Goal: Transaction & Acquisition: Obtain resource

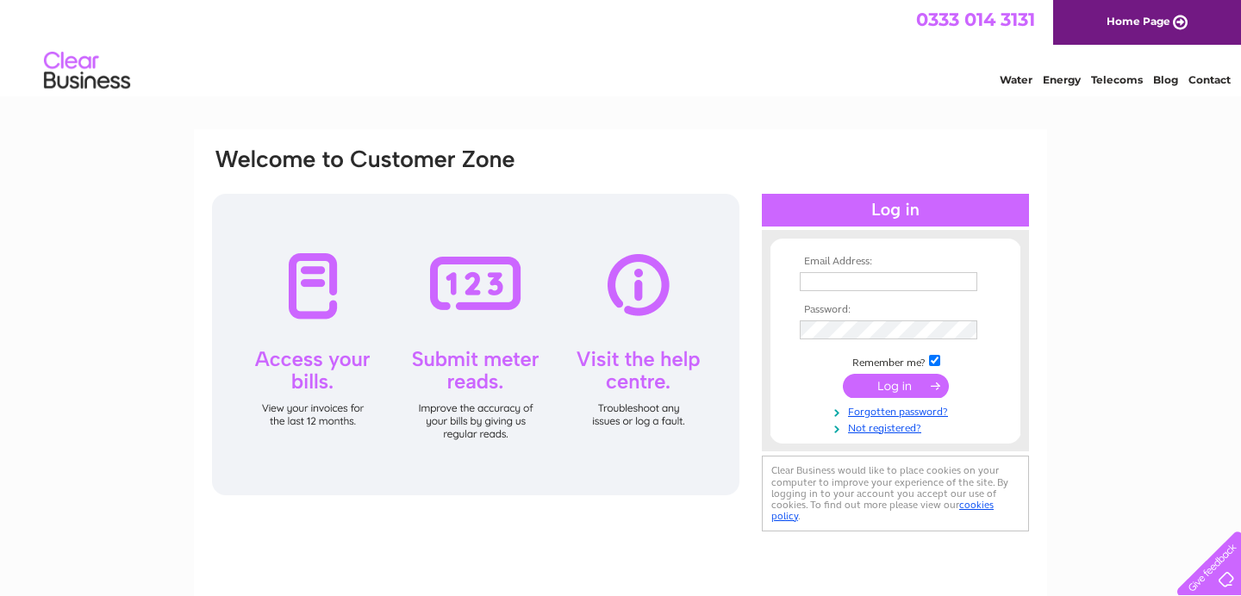
type input "[EMAIL_ADDRESS][DOMAIN_NAME]"
click at [874, 394] on input "submit" at bounding box center [896, 386] width 106 height 24
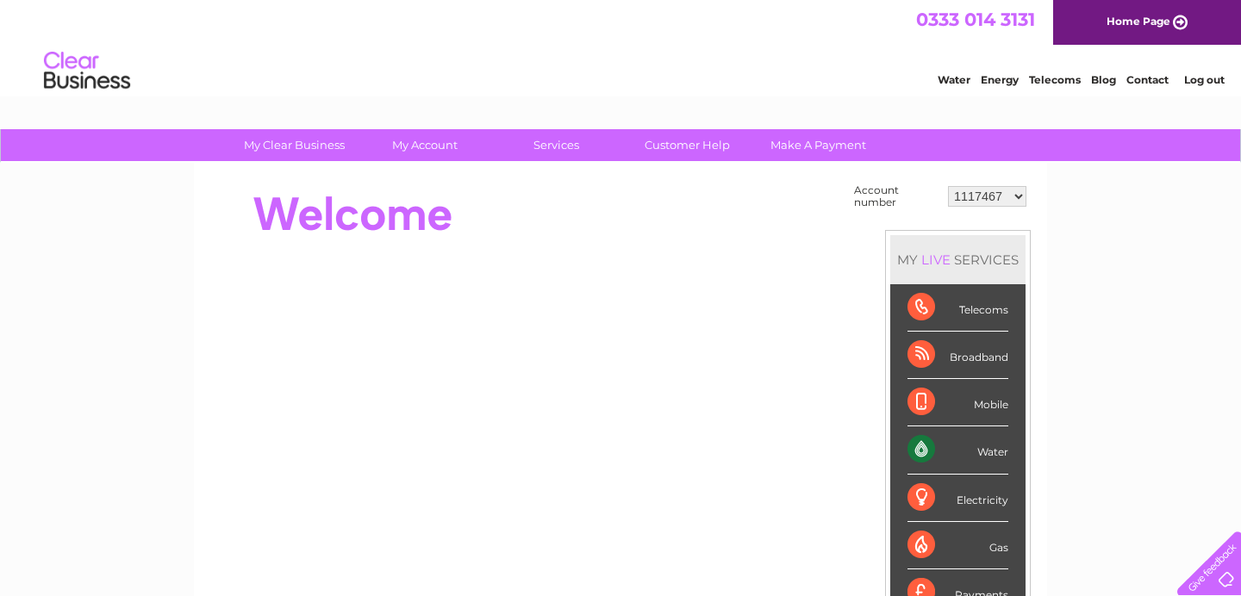
click at [973, 198] on select "1117467 30304406" at bounding box center [987, 196] width 78 height 21
click at [964, 200] on select "1117467 30304406" at bounding box center [987, 196] width 78 height 21
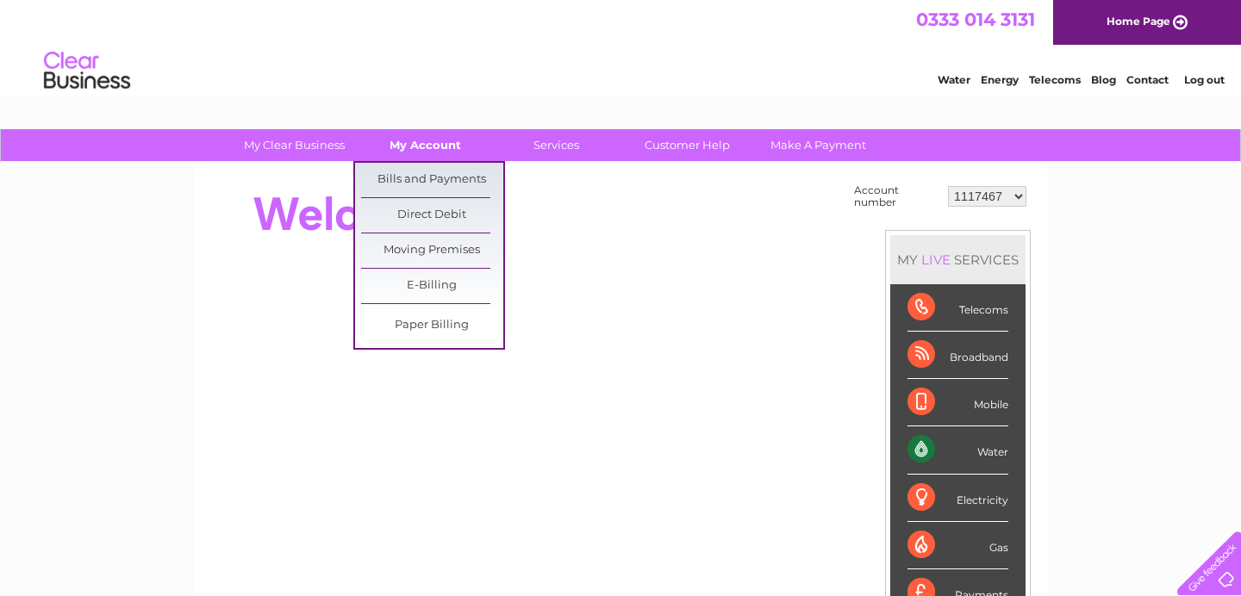
click at [424, 150] on link "My Account" at bounding box center [425, 145] width 142 height 32
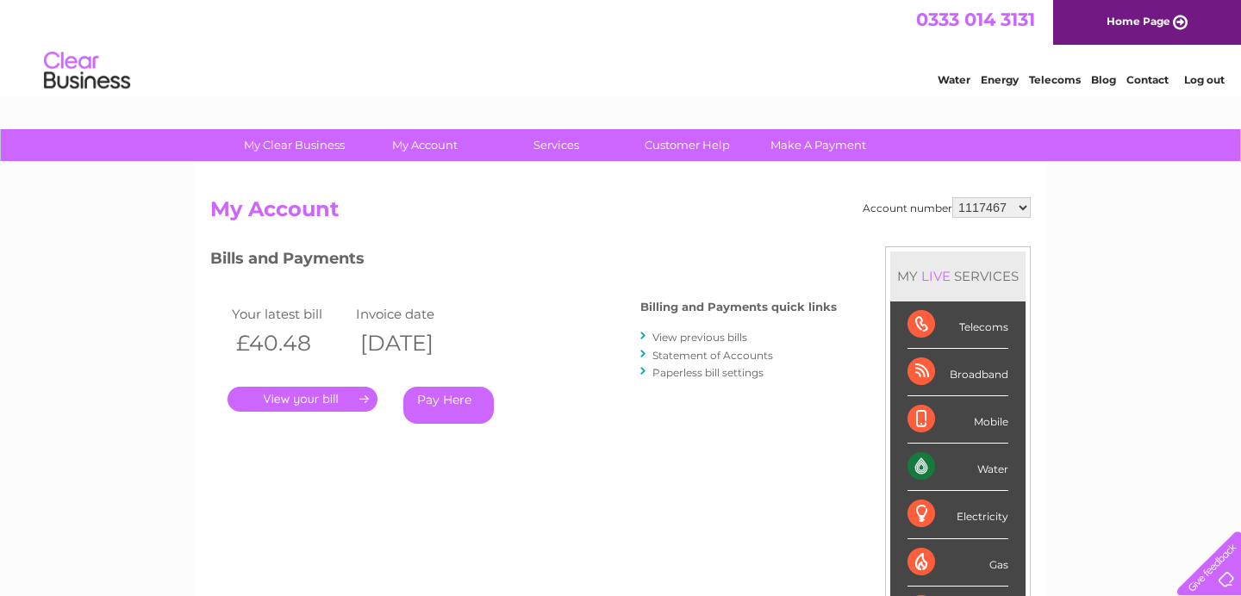
scroll to position [32, 0]
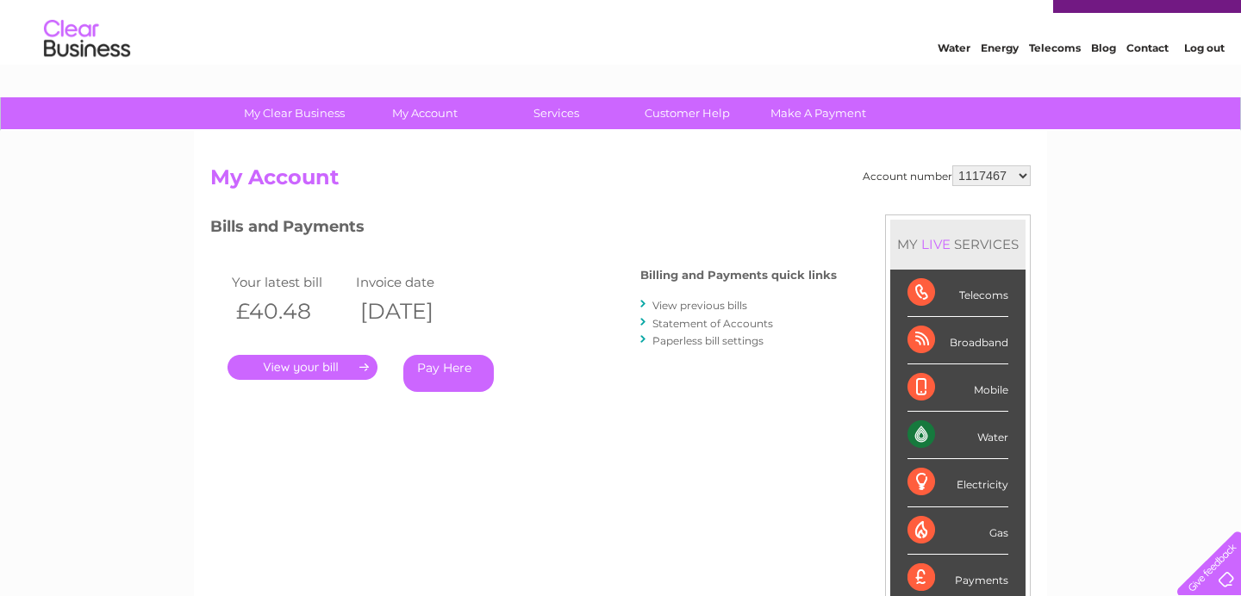
click at [337, 368] on link "." at bounding box center [303, 367] width 150 height 25
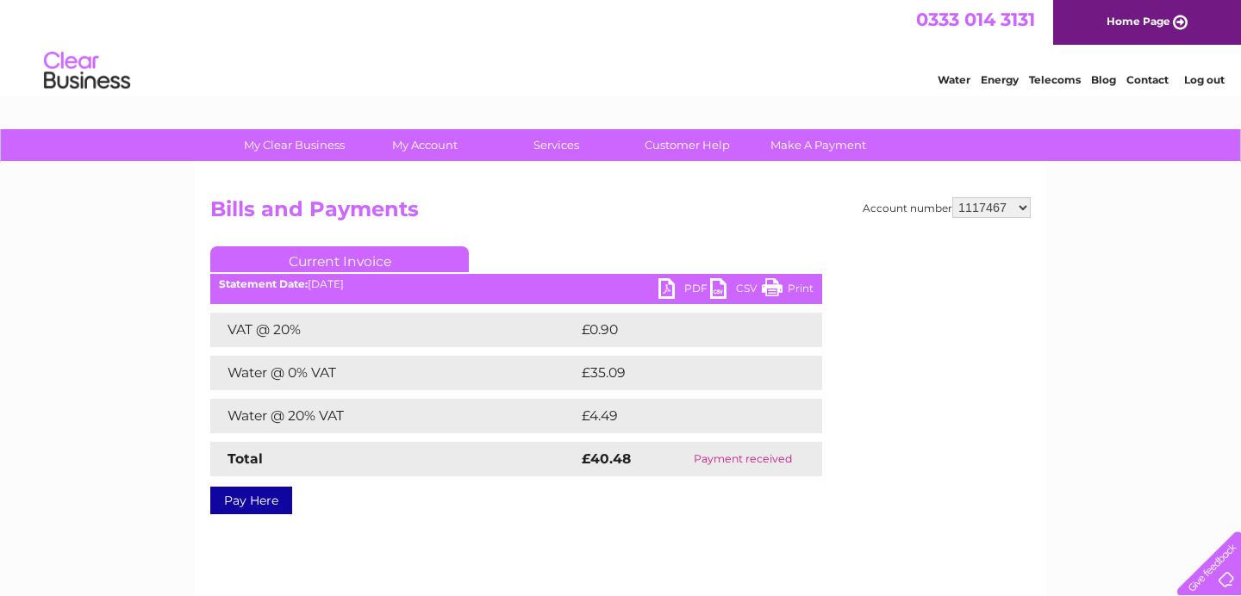
click at [672, 288] on link "PDF" at bounding box center [685, 290] width 52 height 25
click at [974, 196] on div "Account number 1117467 30304406 Bills and Payments Current Invoice PDF CSV Print" at bounding box center [620, 404] width 853 height 483
click at [977, 206] on select "1117467 30304406" at bounding box center [991, 207] width 78 height 21
select select "30304406"
click at [952, 197] on select "1117467 30304406" at bounding box center [991, 207] width 78 height 21
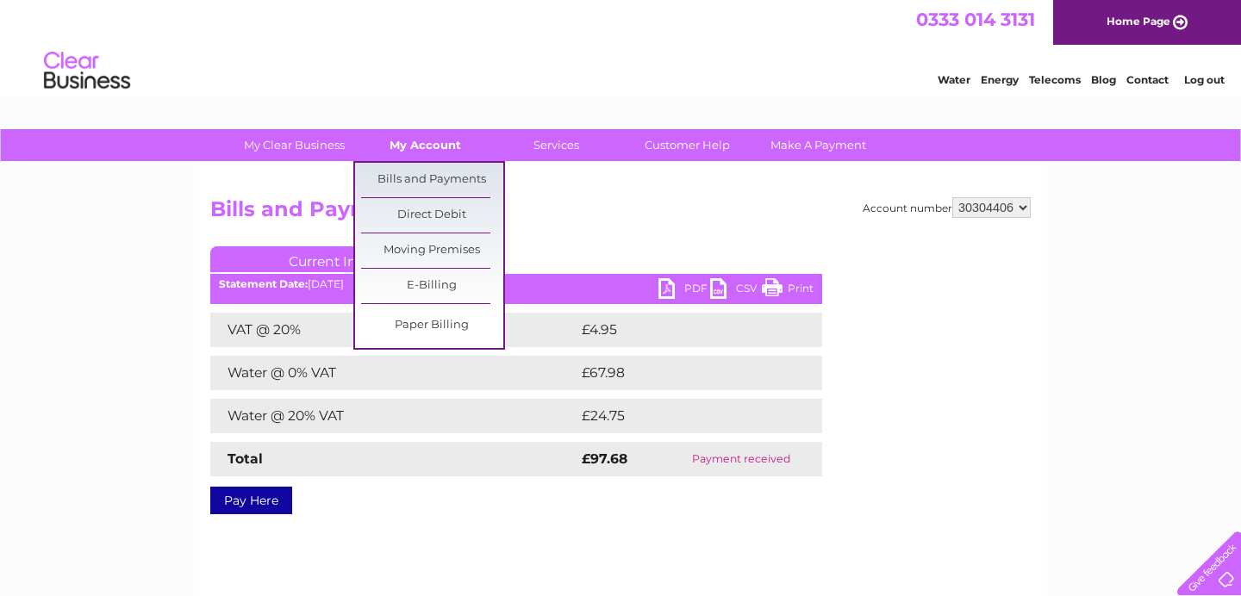
click at [421, 155] on link "My Account" at bounding box center [425, 145] width 142 height 32
click at [413, 177] on link "Bills and Payments" at bounding box center [432, 180] width 142 height 34
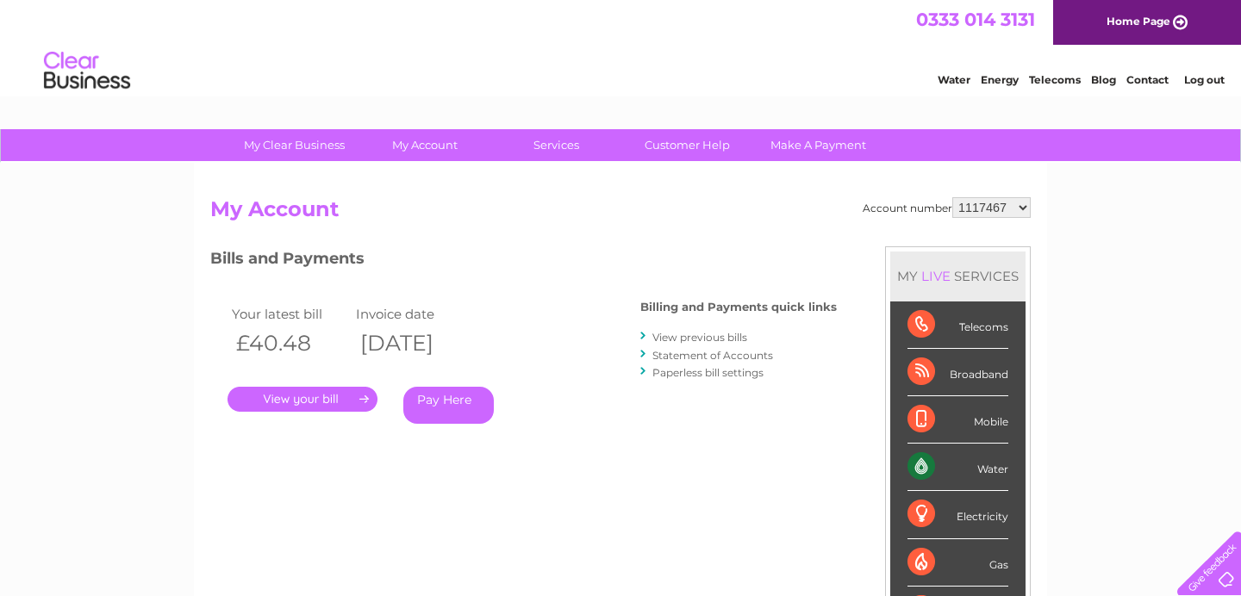
click at [979, 201] on select "1117467 30304406" at bounding box center [991, 207] width 78 height 21
select select "30304406"
click at [952, 197] on select "1117467 30304406" at bounding box center [991, 207] width 78 height 21
click at [300, 409] on link "." at bounding box center [303, 399] width 150 height 25
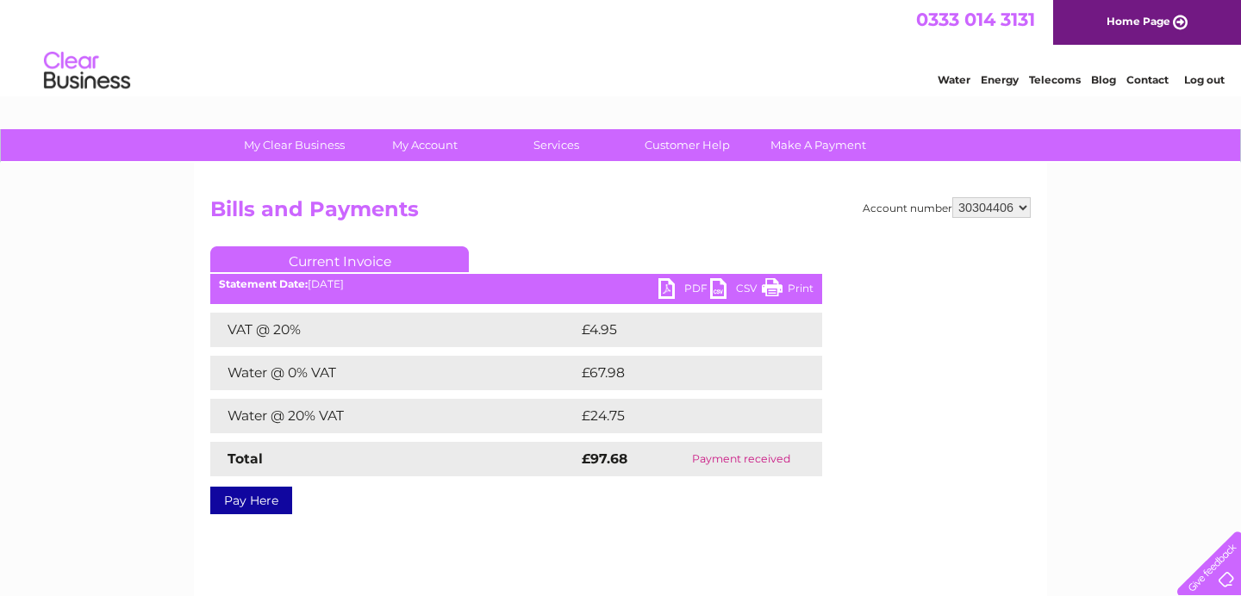
click at [690, 285] on link "PDF" at bounding box center [685, 290] width 52 height 25
